Goal: Task Accomplishment & Management: Use online tool/utility

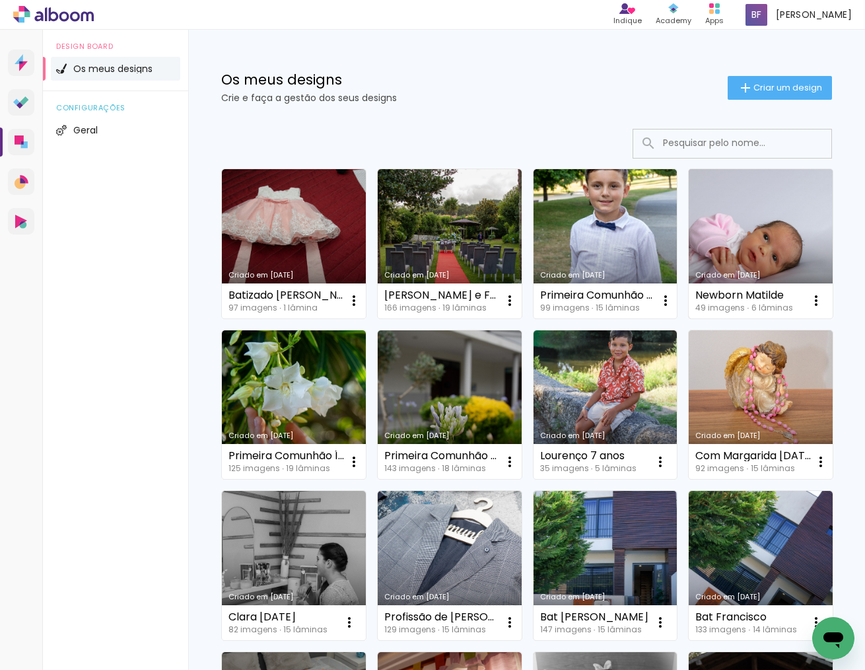
click at [760, 254] on link "Criado em [DATE]" at bounding box center [761, 243] width 144 height 149
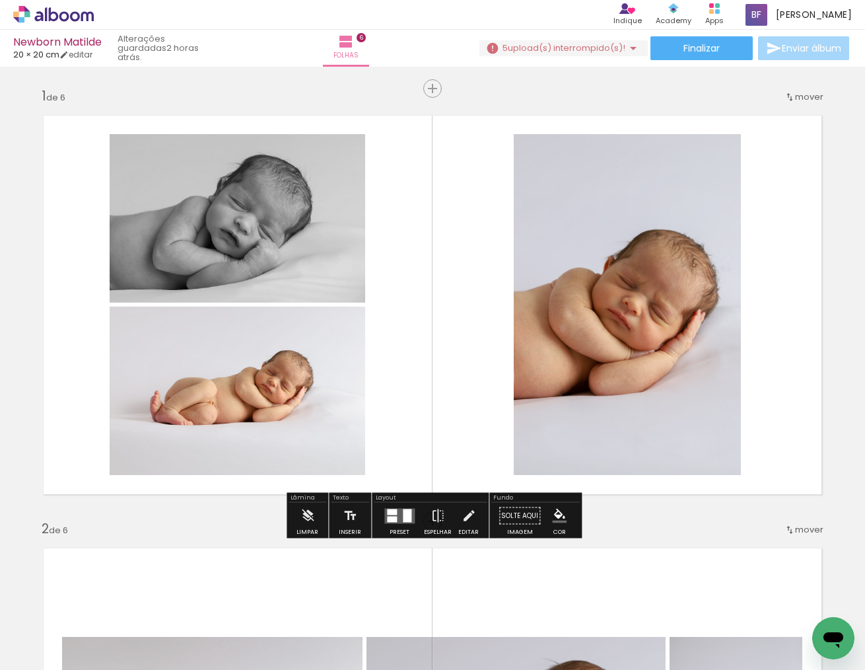
click at [540, 45] on span "upload(s) interrompido(s)!" at bounding box center [567, 48] width 118 height 13
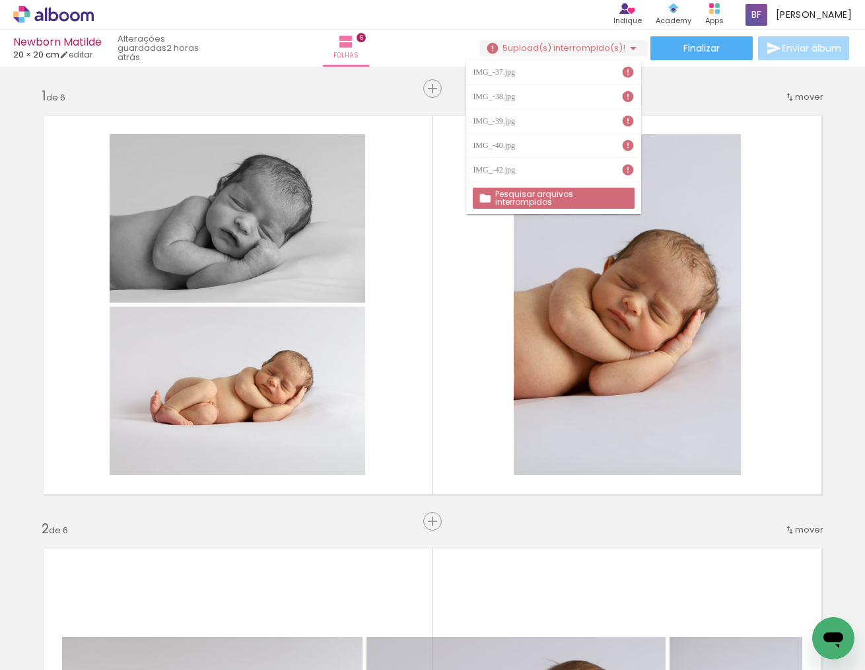
scroll to position [0, 18]
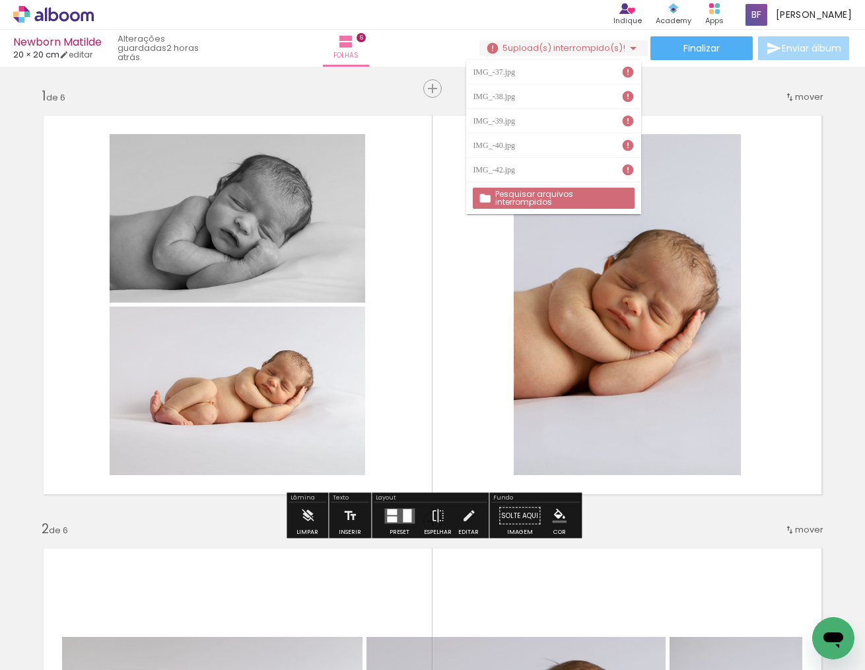
click at [505, 11] on div "› Editor de álbum Indique Indique e ganhe Conteúdo que inspira Academy Produtos…" at bounding box center [432, 15] width 865 height 30
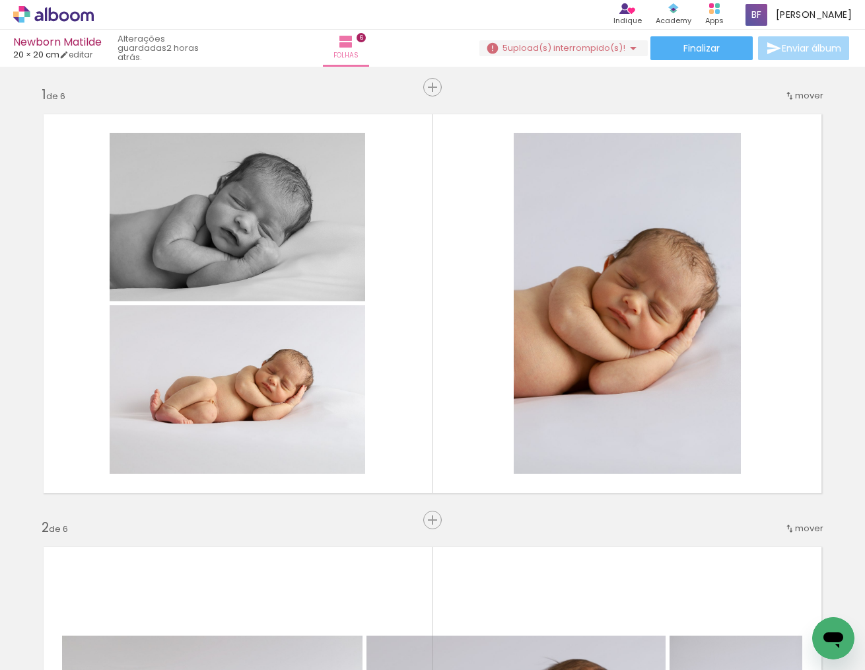
scroll to position [51, 0]
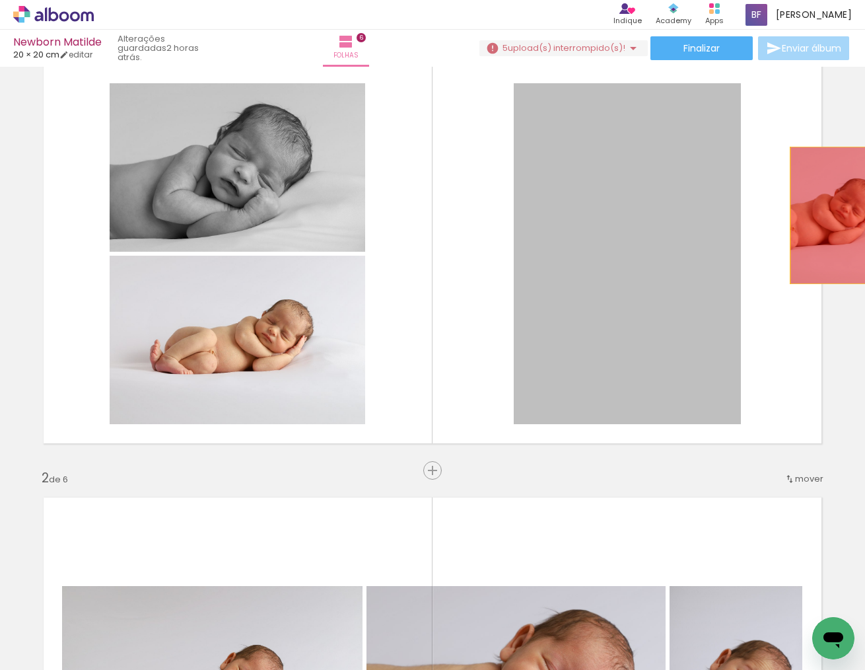
drag, startPoint x: 684, startPoint y: 221, endPoint x: 836, endPoint y: 215, distance: 152.7
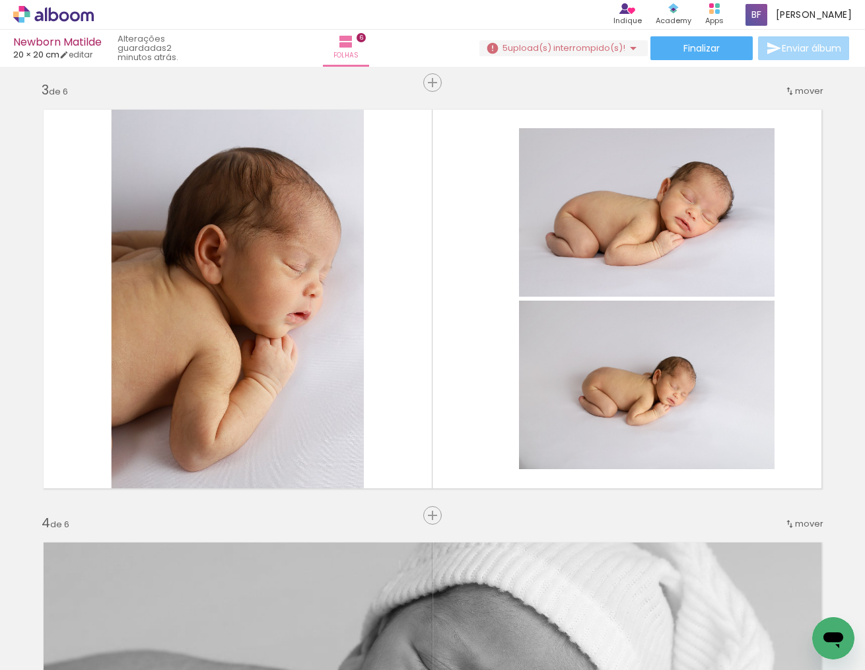
scroll to position [0, 1354]
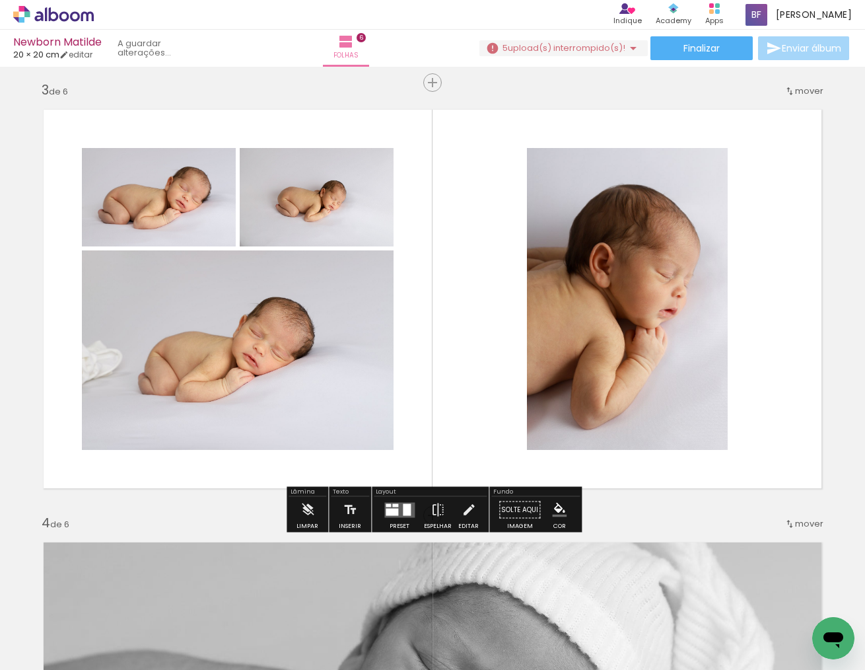
drag, startPoint x: 406, startPoint y: 634, endPoint x: 520, endPoint y: 416, distance: 245.8
click at [520, 416] on quentale-workspace at bounding box center [432, 335] width 865 height 670
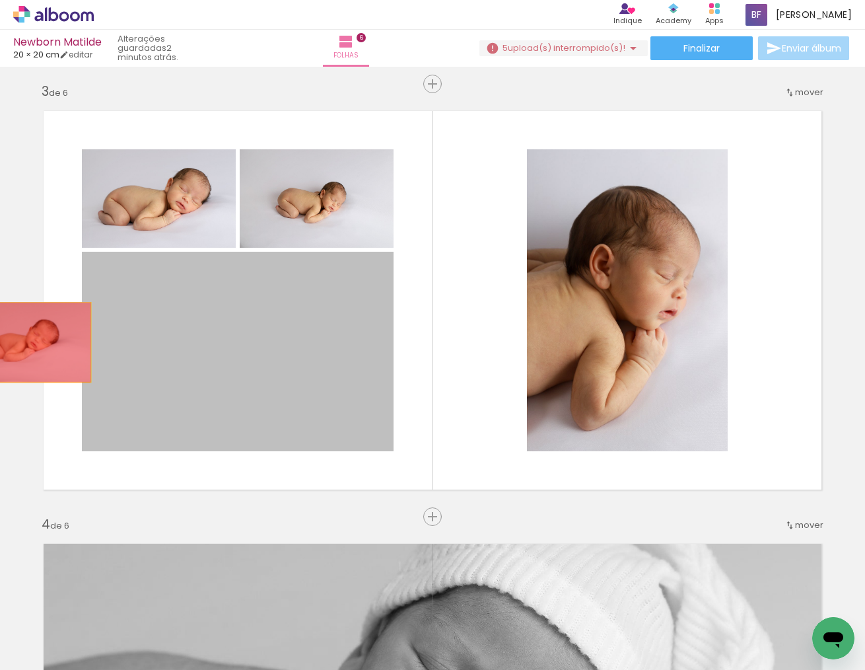
drag, startPoint x: 190, startPoint y: 356, endPoint x: 28, endPoint y: 343, distance: 162.3
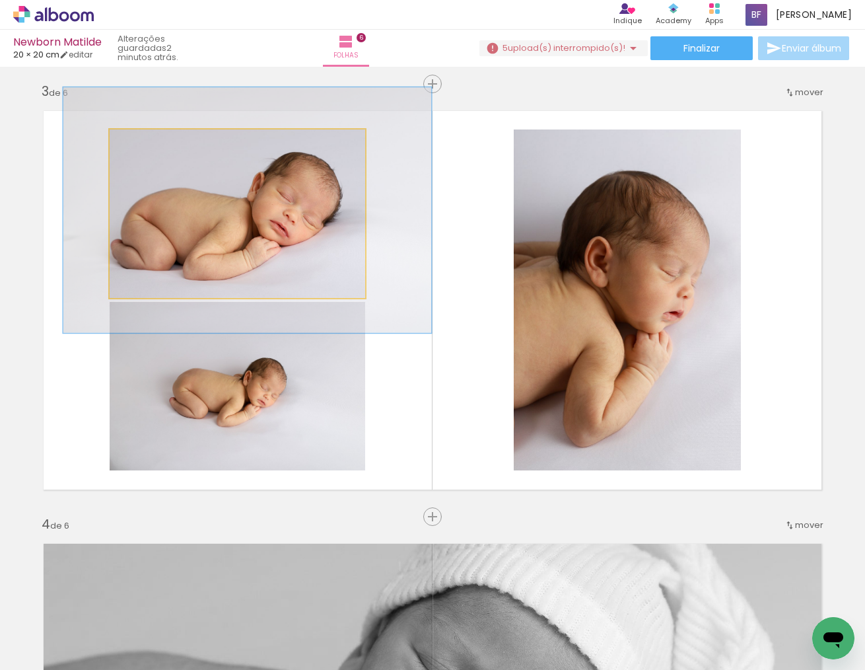
drag, startPoint x: 150, startPoint y: 142, endPoint x: 163, endPoint y: 137, distance: 14.0
type paper-slider "143"
click at [163, 137] on div at bounding box center [163, 143] width 12 height 12
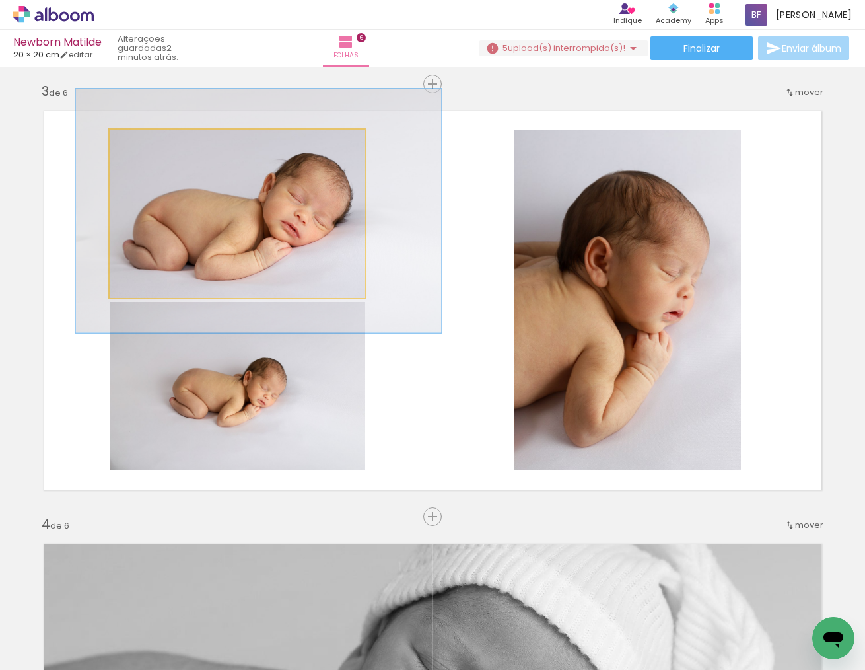
drag, startPoint x: 187, startPoint y: 195, endPoint x: 198, endPoint y: 195, distance: 11.2
click at [198, 195] on div at bounding box center [258, 211] width 365 height 244
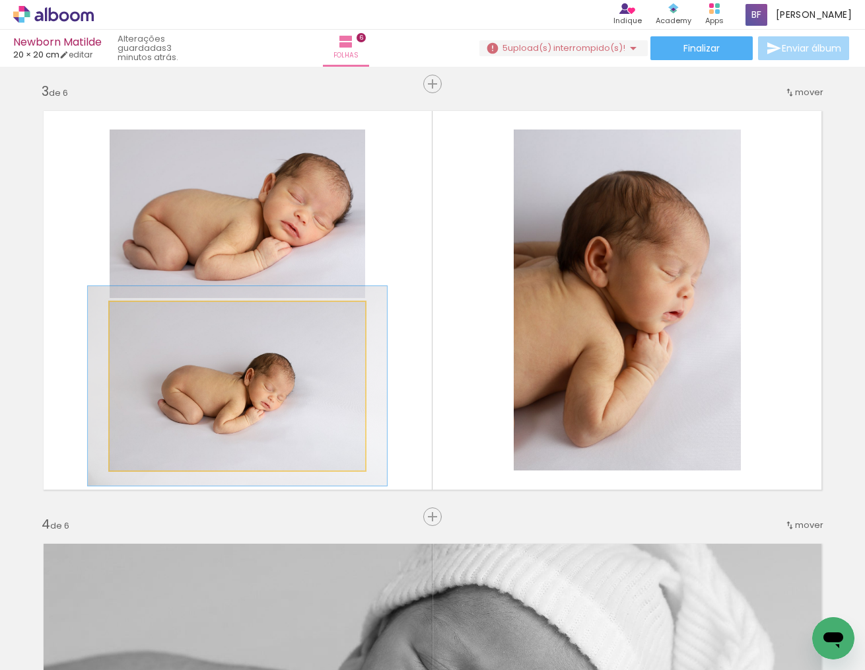
type paper-slider "117"
drag, startPoint x: 147, startPoint y: 315, endPoint x: 155, endPoint y: 312, distance: 8.4
click at [155, 312] on div at bounding box center [148, 315] width 21 height 21
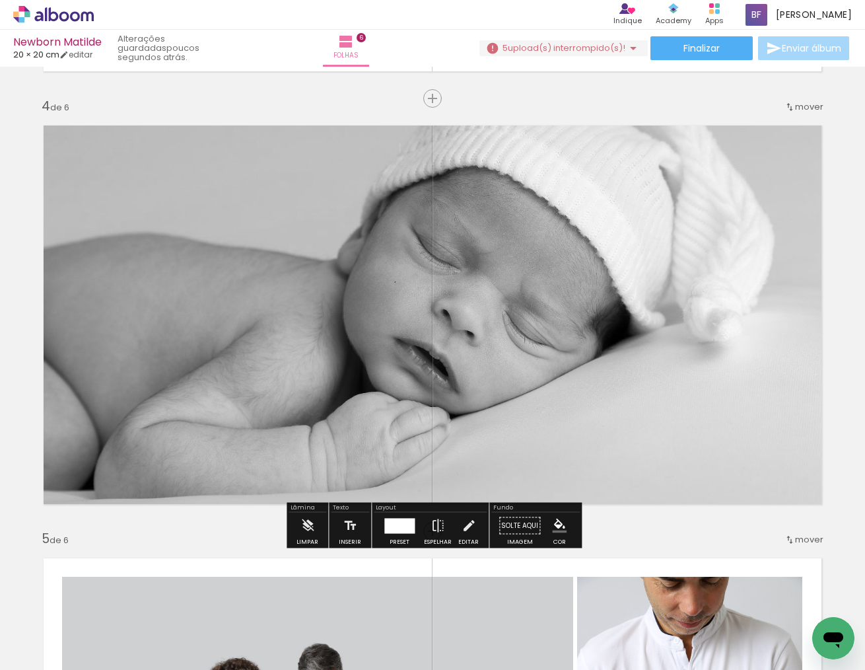
scroll to position [1310, 0]
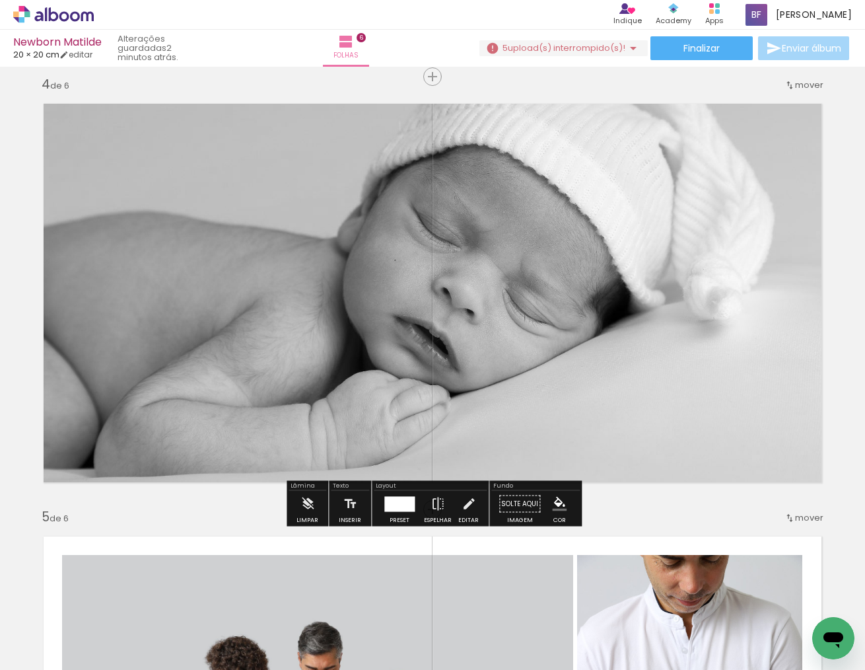
click at [51, 654] on span "Adicionar Fotos" at bounding box center [47, 652] width 40 height 15
click at [0, 0] on input "file" at bounding box center [0, 0] width 0 height 0
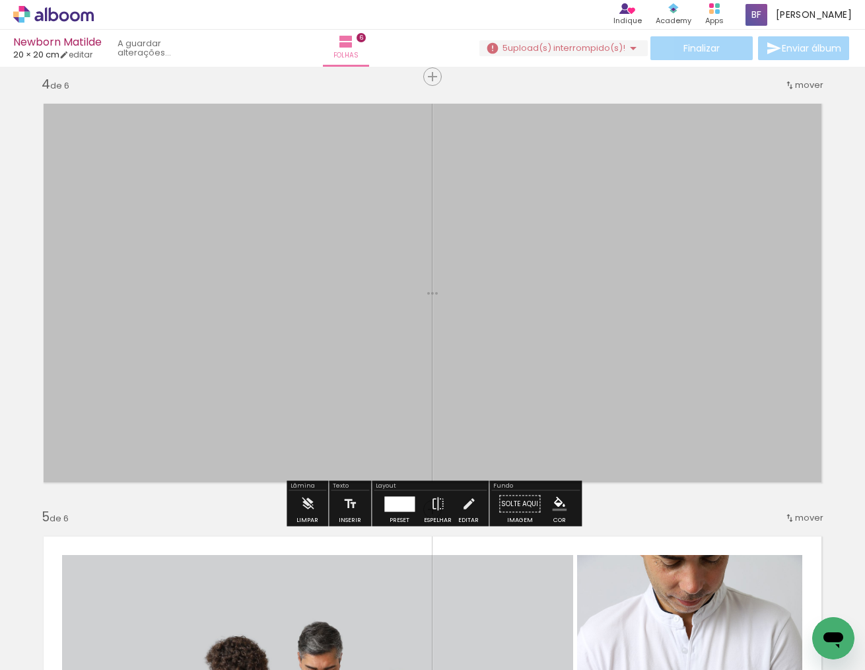
scroll to position [0, 0]
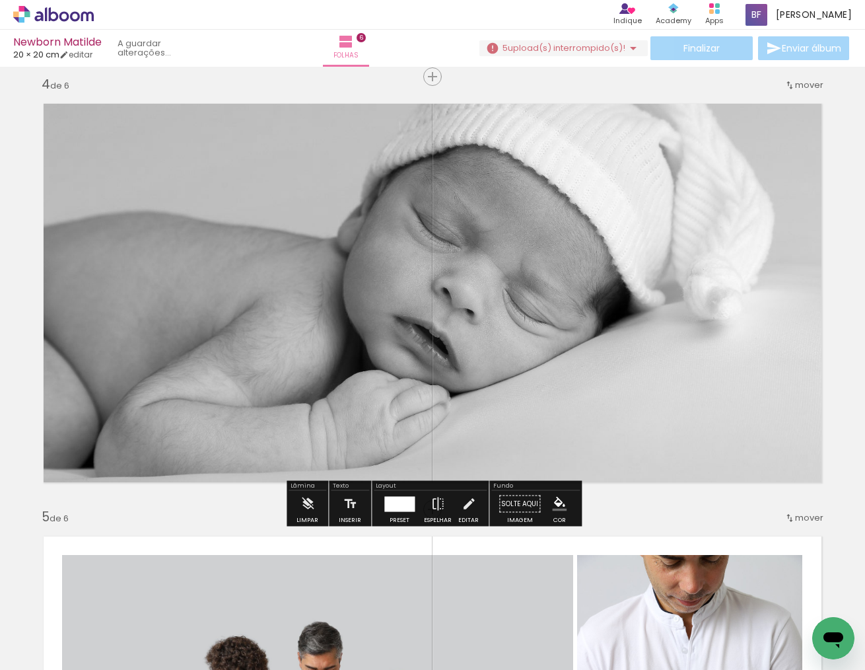
click at [584, 45] on span "upload(s) interrompido(s)!" at bounding box center [567, 48] width 118 height 13
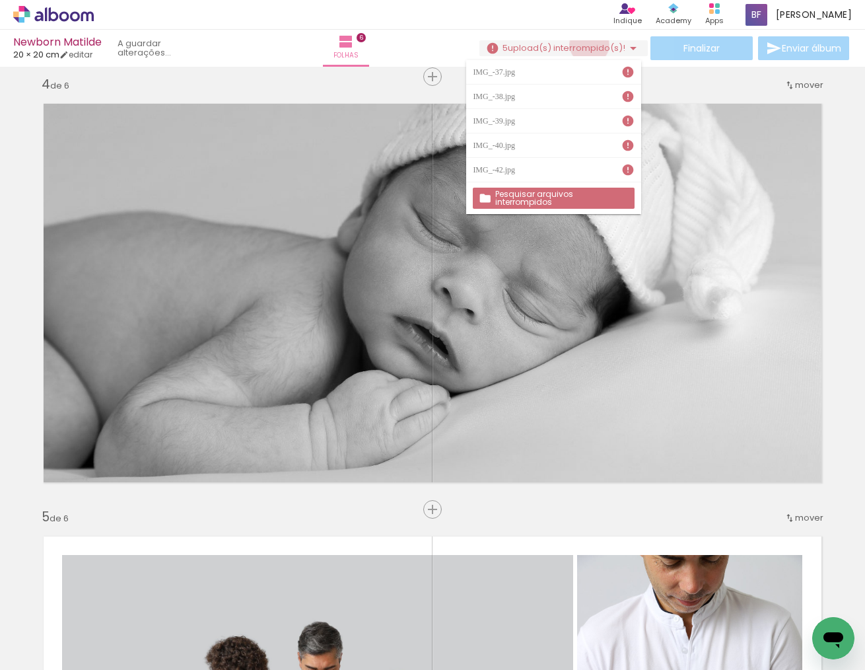
click at [584, 45] on span "upload(s) interrompido(s)!" at bounding box center [567, 48] width 118 height 13
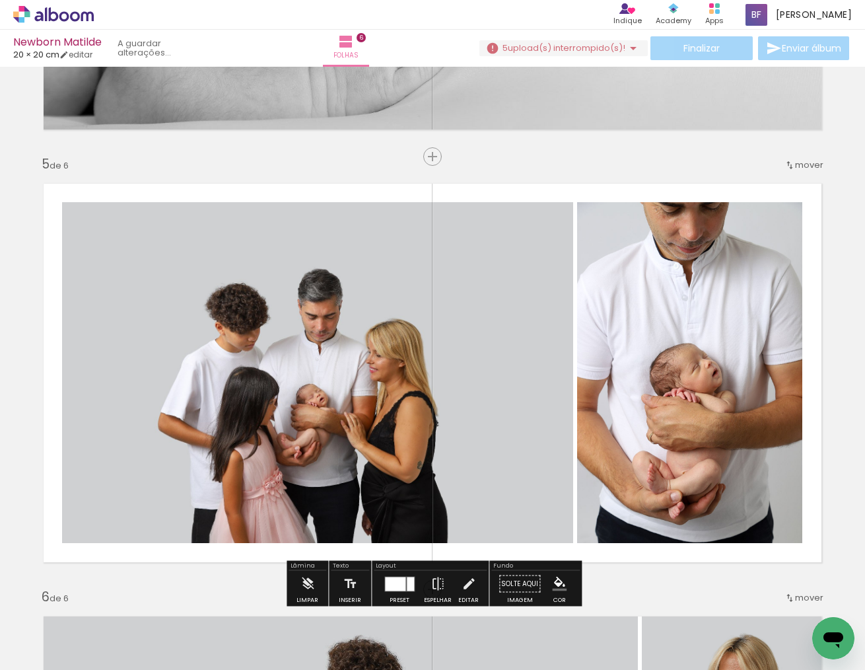
scroll to position [1662, 0]
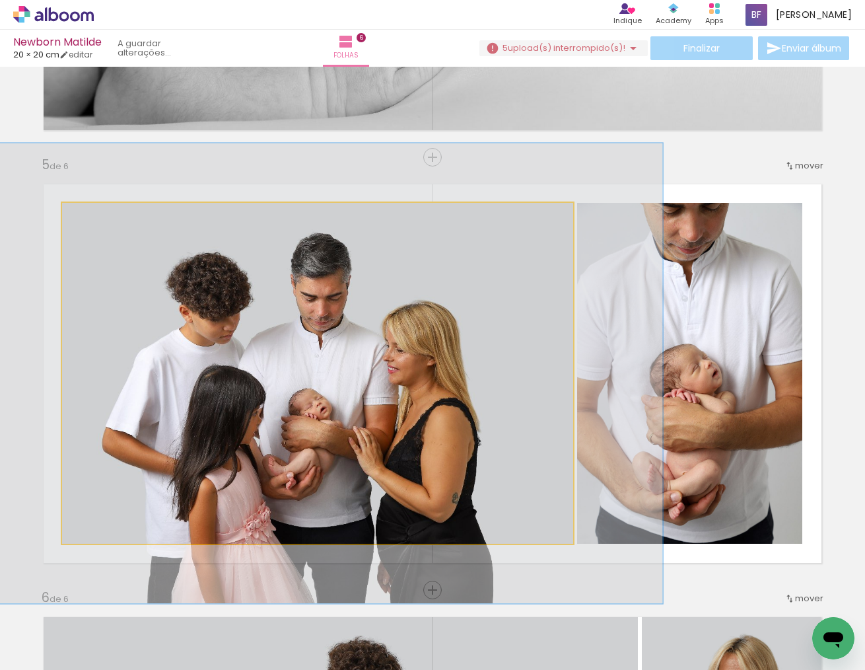
drag, startPoint x: 91, startPoint y: 215, endPoint x: 107, endPoint y: 215, distance: 15.9
type paper-slider "135"
click at [107, 215] on div at bounding box center [109, 217] width 12 height 12
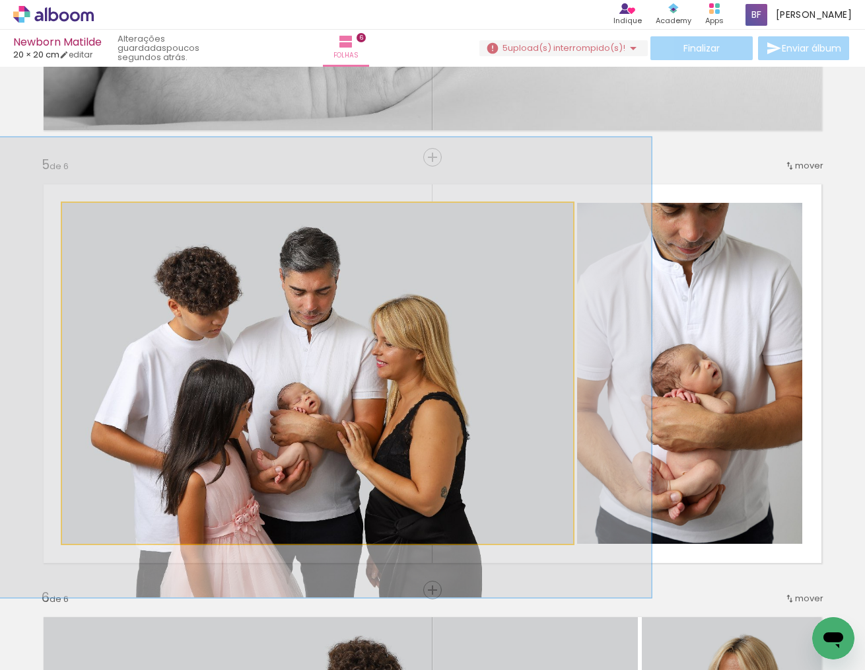
drag, startPoint x: 336, startPoint y: 406, endPoint x: 323, endPoint y: 404, distance: 12.7
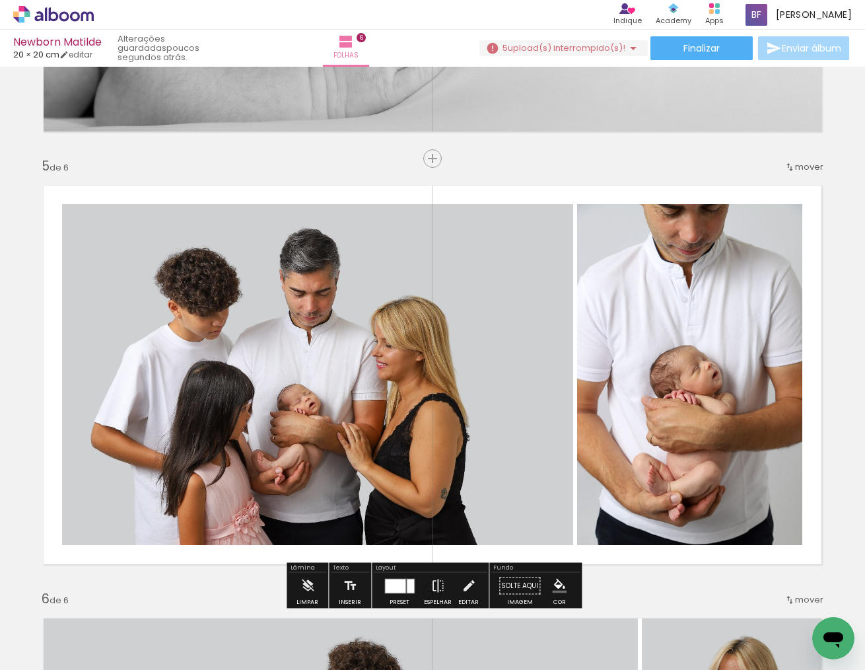
scroll to position [-1, 0]
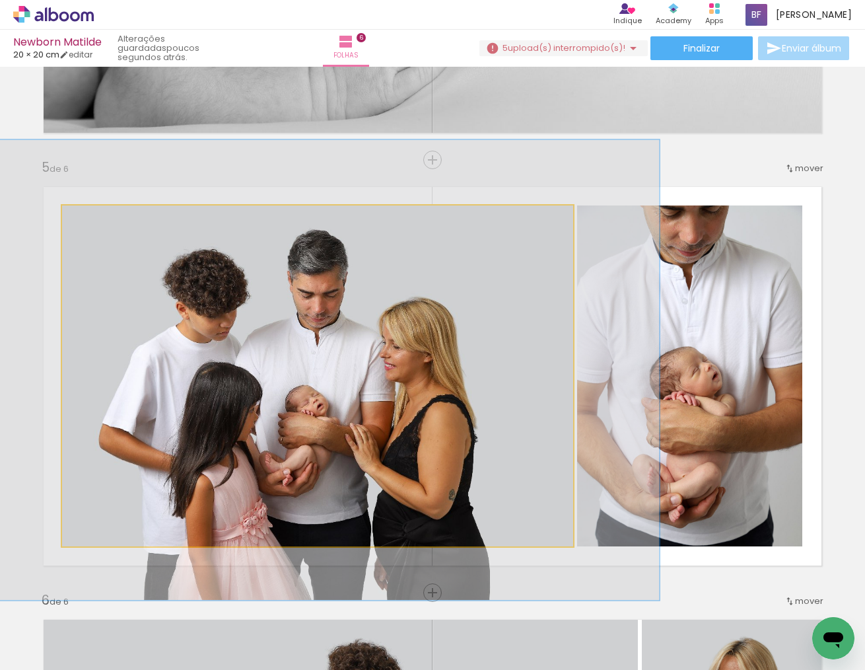
drag, startPoint x: 347, startPoint y: 394, endPoint x: 355, endPoint y: 394, distance: 7.9
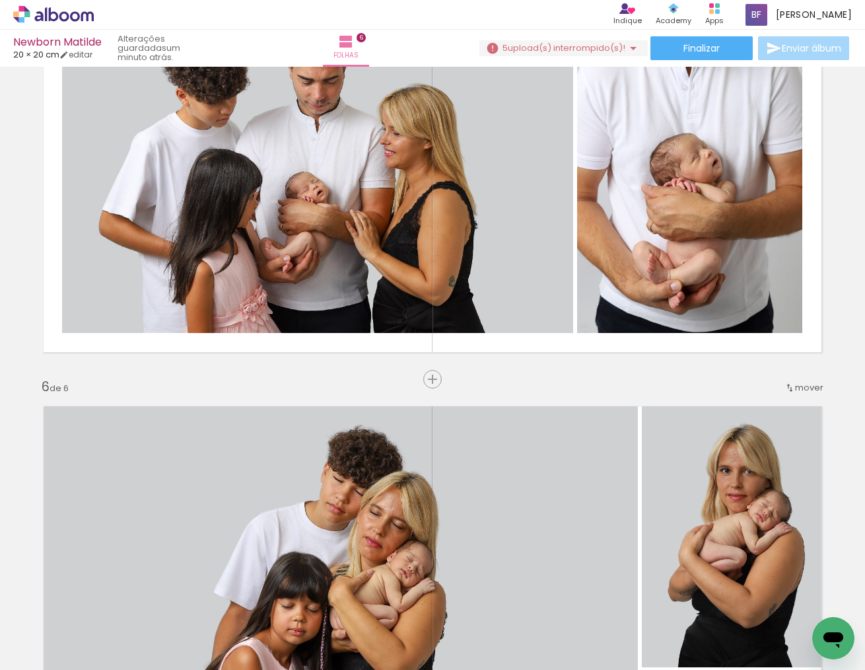
scroll to position [0, 2059]
